Goal: Book appointment/travel/reservation

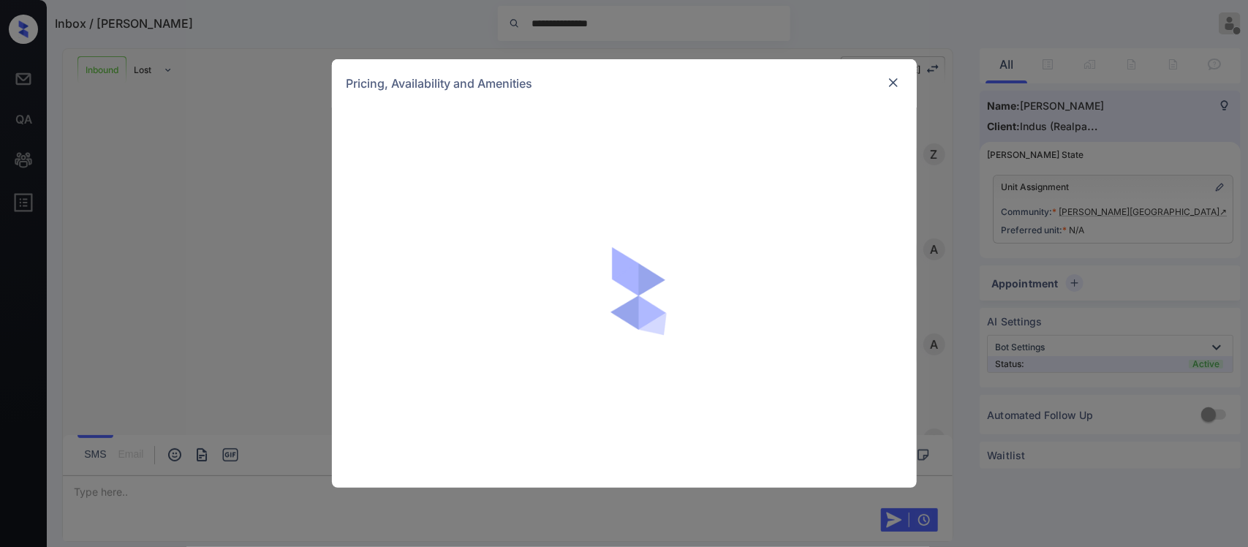
scroll to position [433, 0]
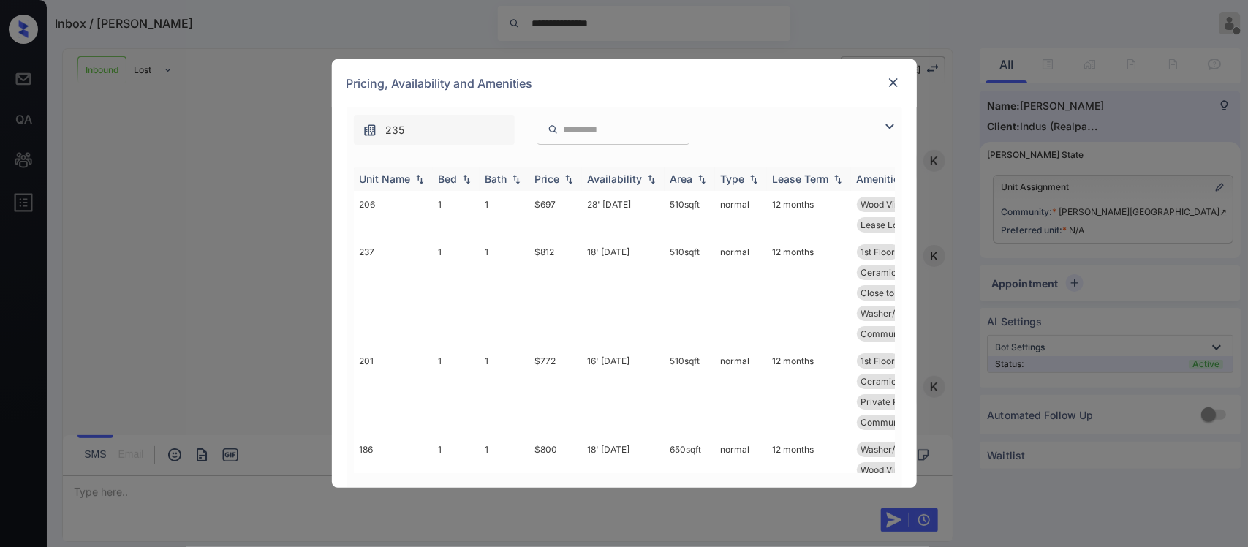
click at [551, 184] on div "Price" at bounding box center [547, 179] width 25 height 12
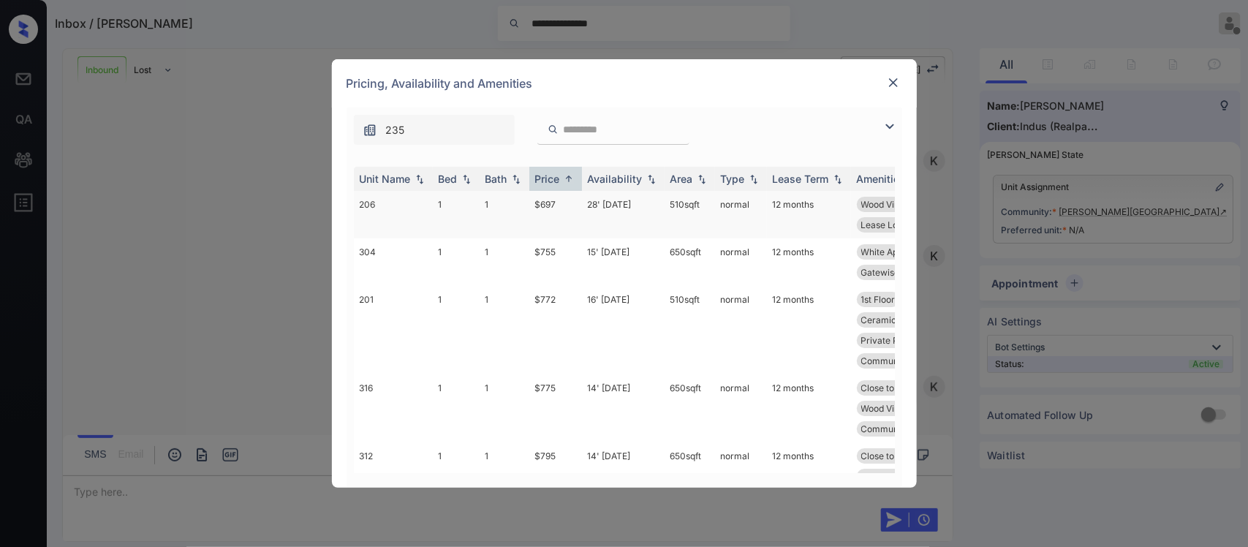
click at [549, 218] on td "$697" at bounding box center [555, 215] width 53 height 48
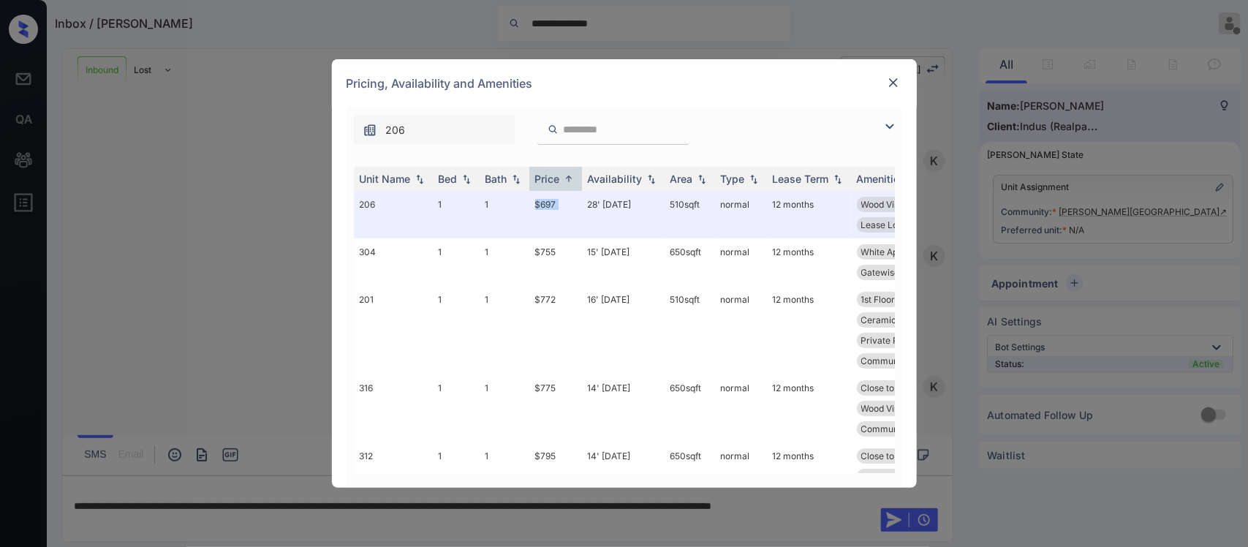
click at [891, 86] on img at bounding box center [893, 82] width 15 height 15
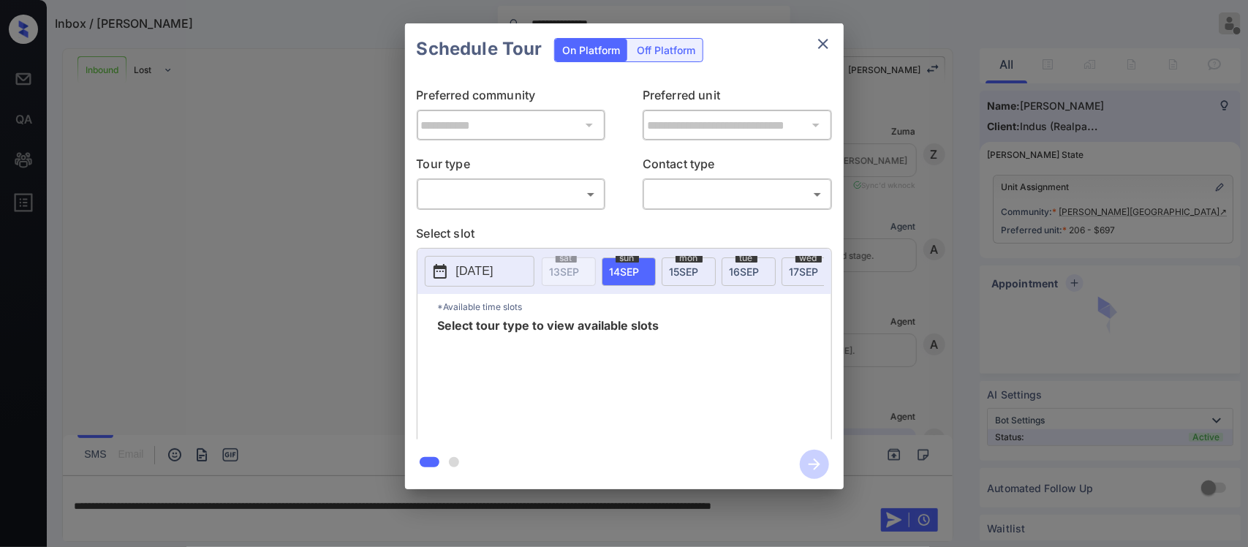
scroll to position [528, 0]
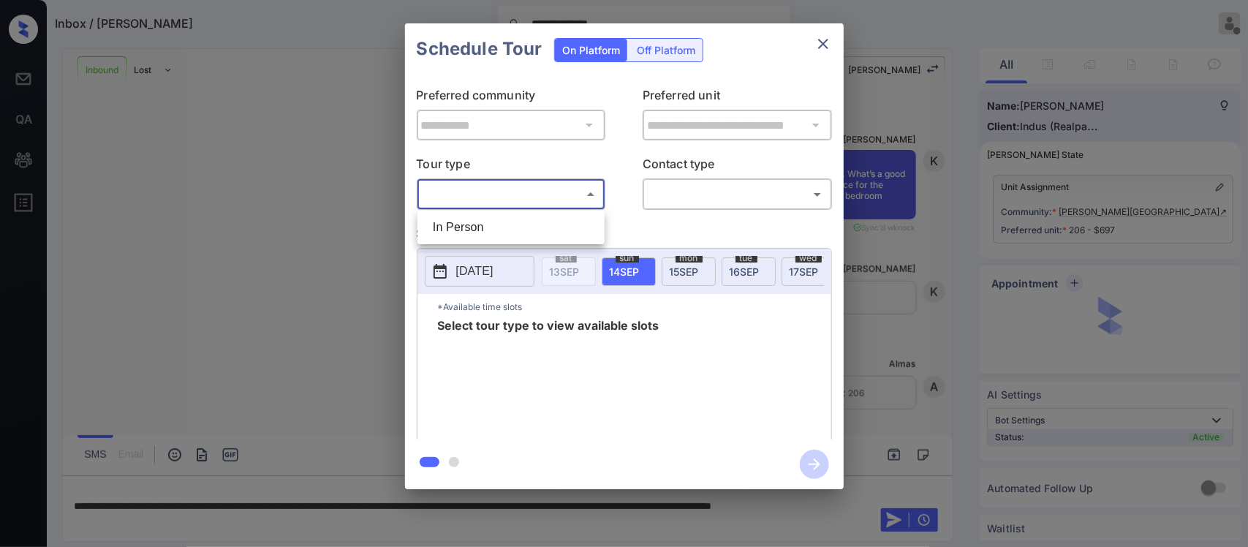
click at [527, 205] on body "**********" at bounding box center [624, 273] width 1248 height 547
click at [527, 227] on li "In Person" at bounding box center [511, 227] width 180 height 26
type input "********"
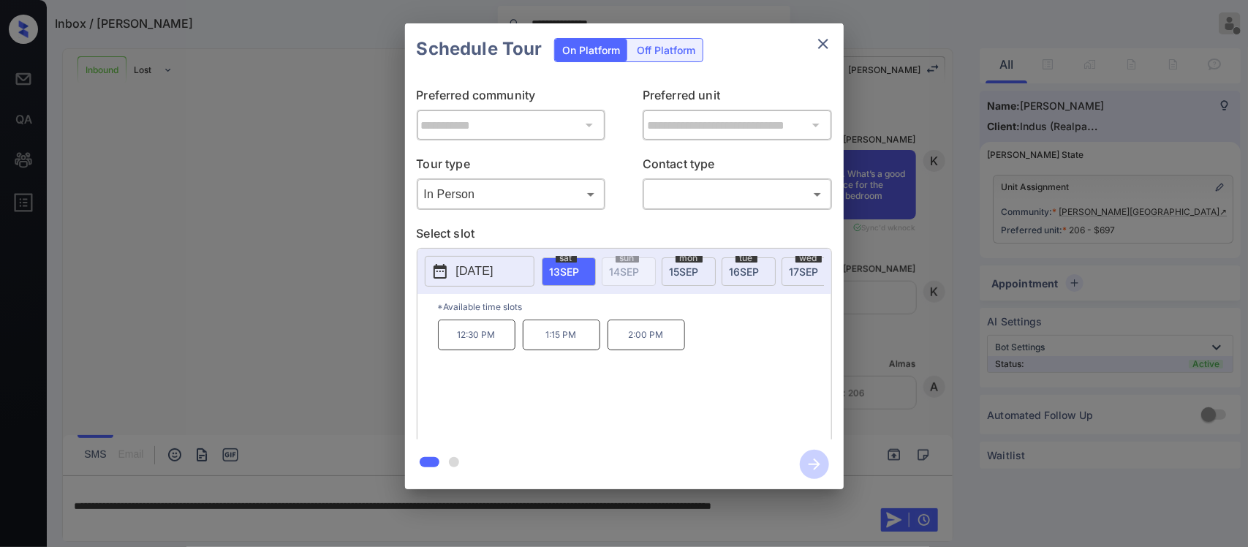
click at [467, 274] on p "2025-09-13" at bounding box center [474, 272] width 37 height 18
click at [701, 278] on div "mon 15 SEP" at bounding box center [689, 271] width 54 height 29
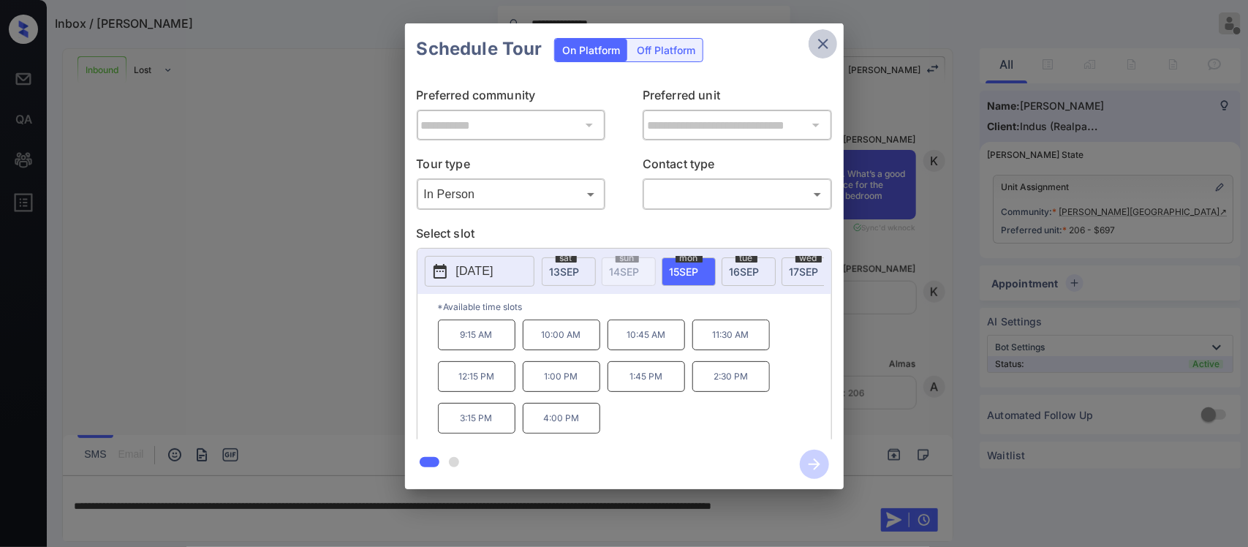
click at [816, 48] on icon "close" at bounding box center [824, 44] width 18 height 18
